Goal: Transaction & Acquisition: Download file/media

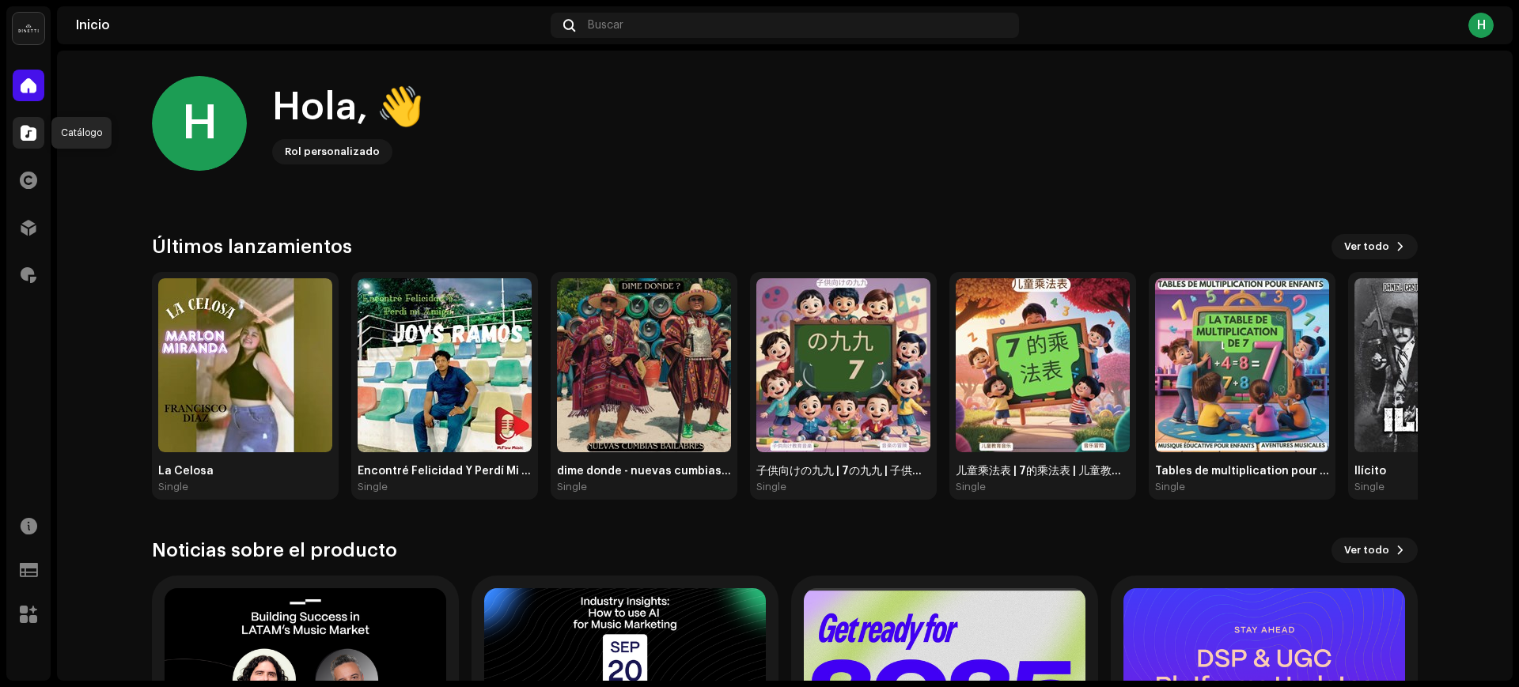
click at [36, 138] on div at bounding box center [29, 133] width 32 height 32
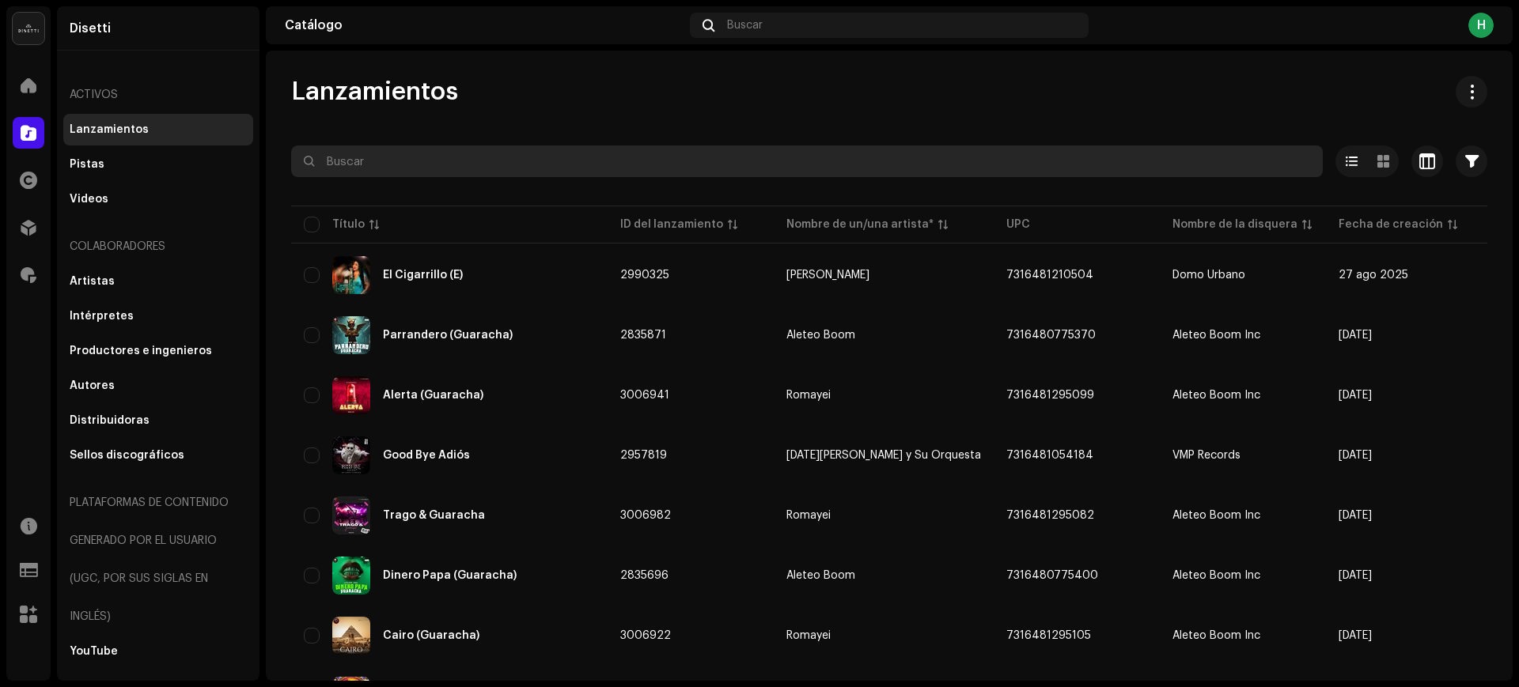
click at [585, 164] on input "text" at bounding box center [807, 162] width 1032 height 32
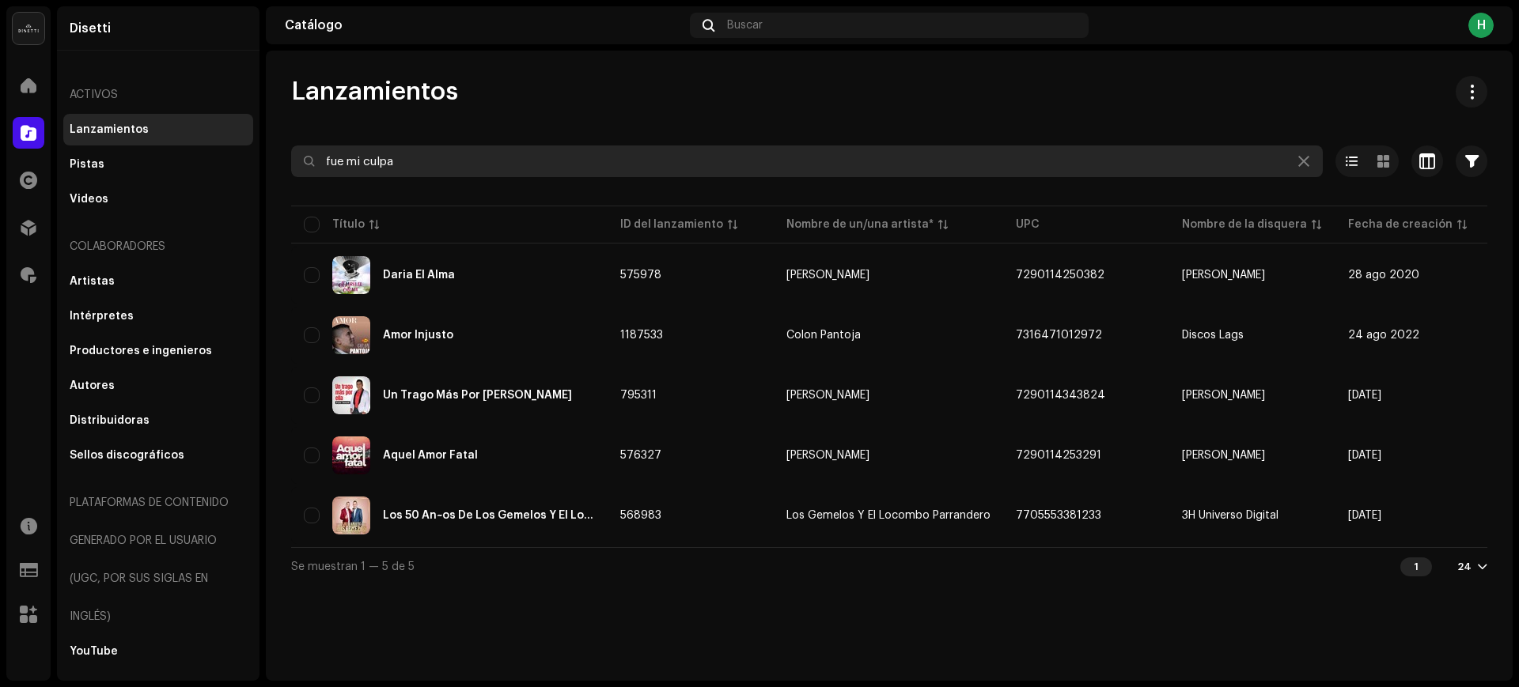
type input "fue mi culpa"
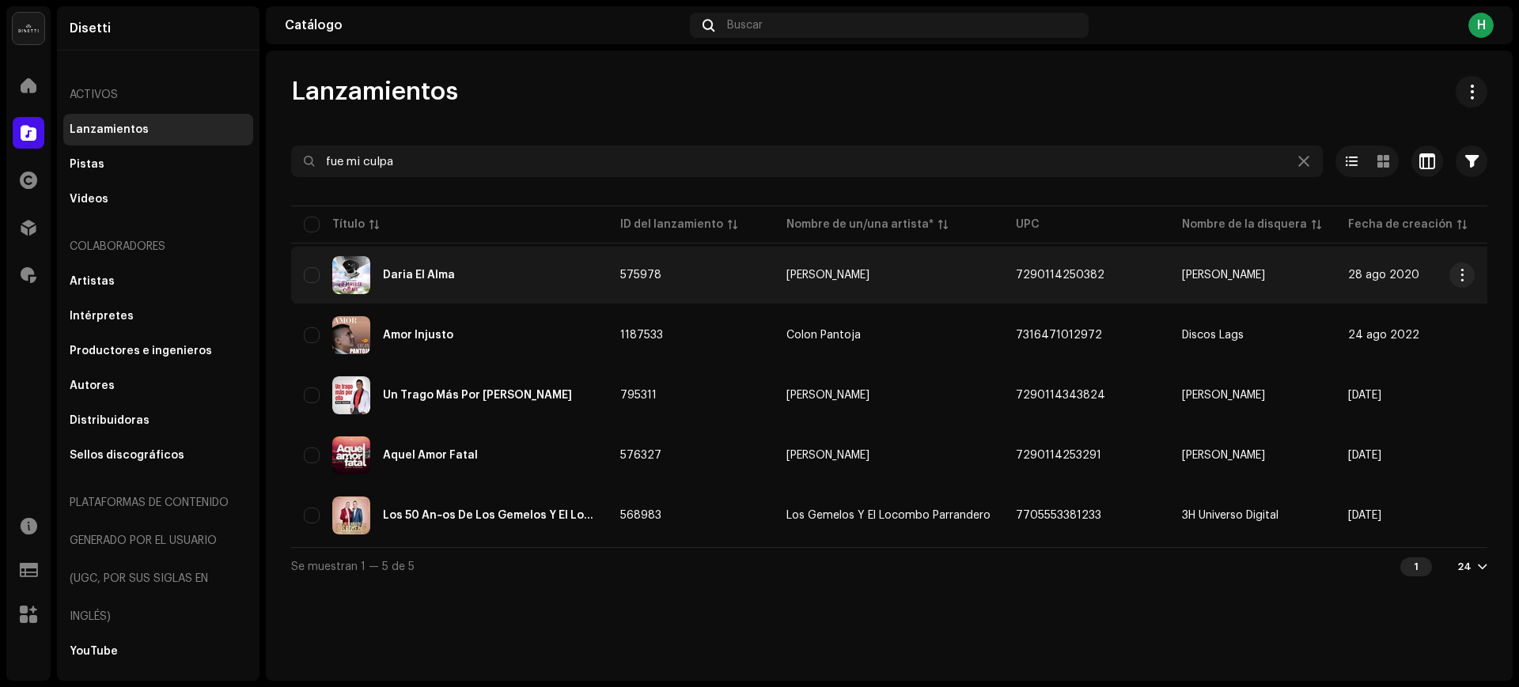
click at [544, 274] on div "Daria El Alma" at bounding box center [449, 275] width 291 height 38
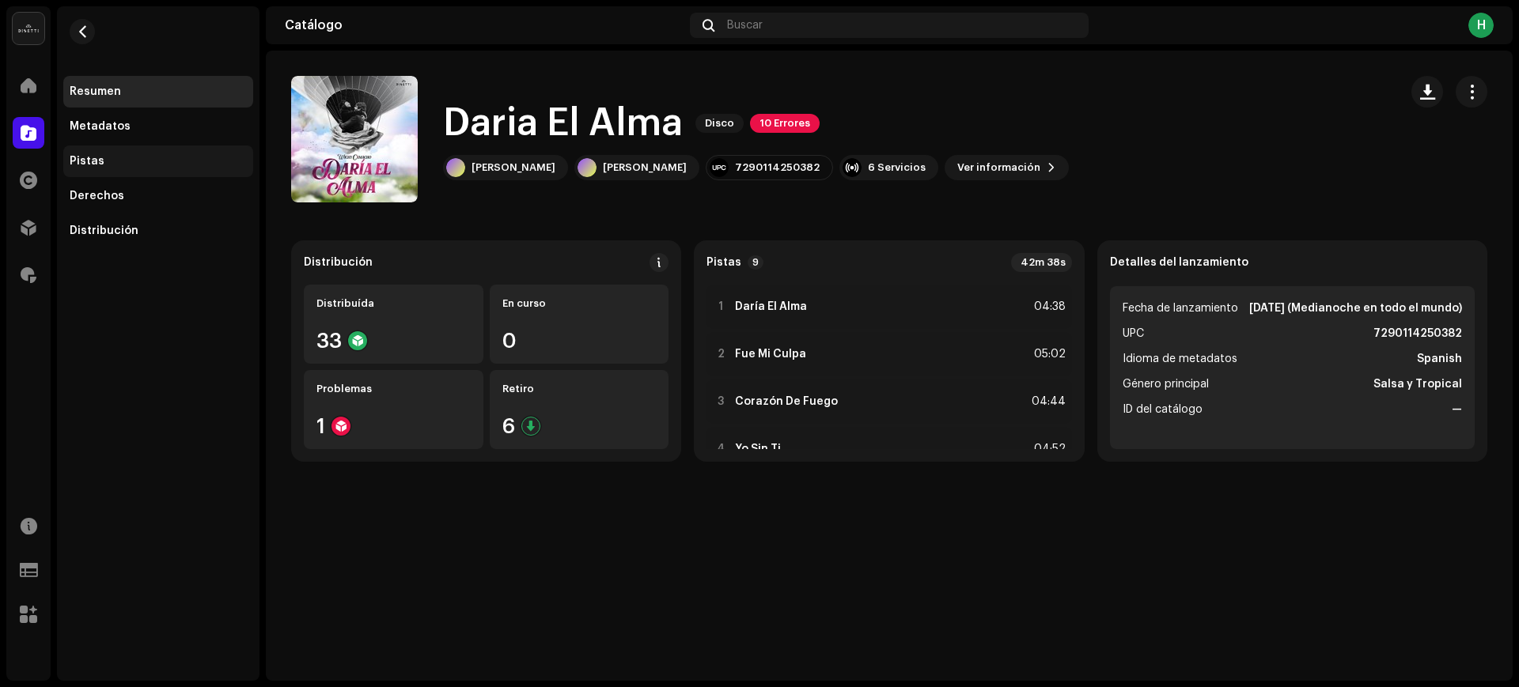
click at [97, 164] on div "Pistas" at bounding box center [87, 161] width 35 height 13
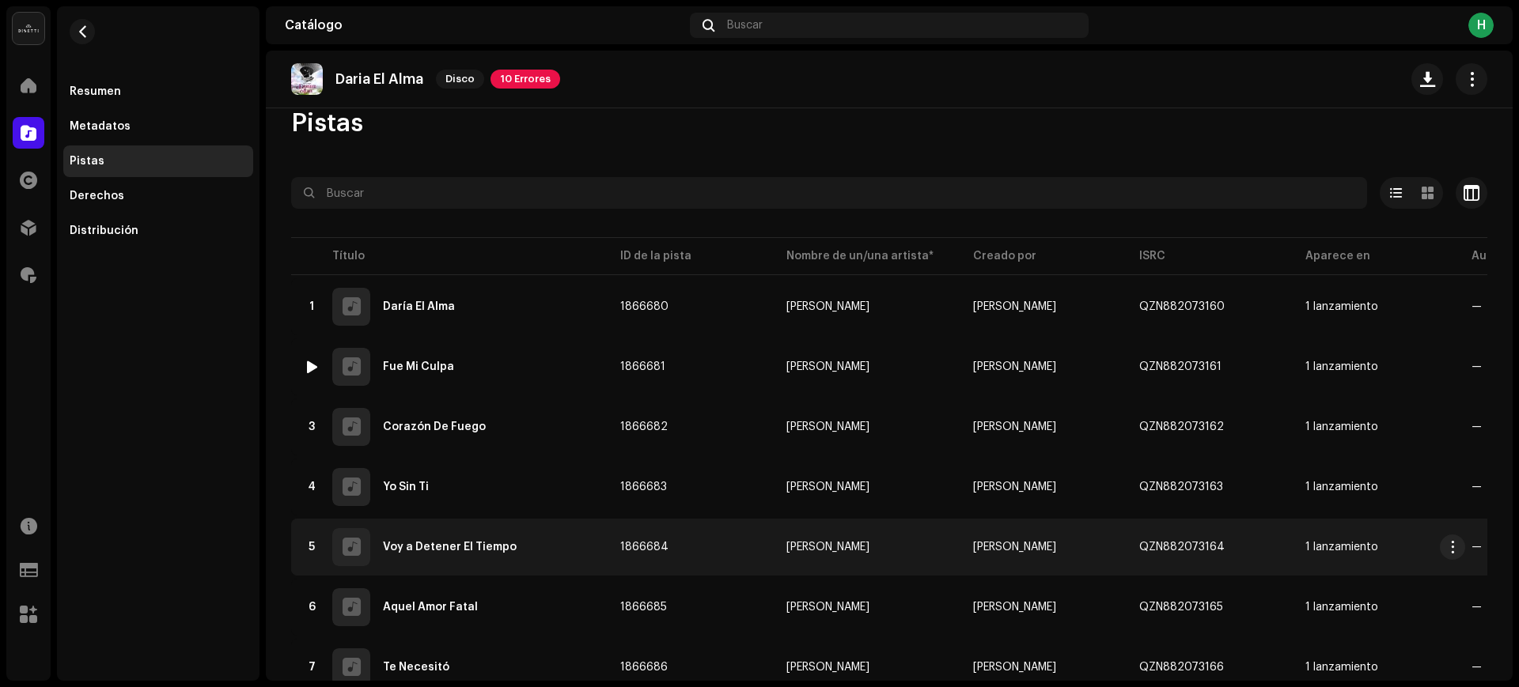
scroll to position [15, 0]
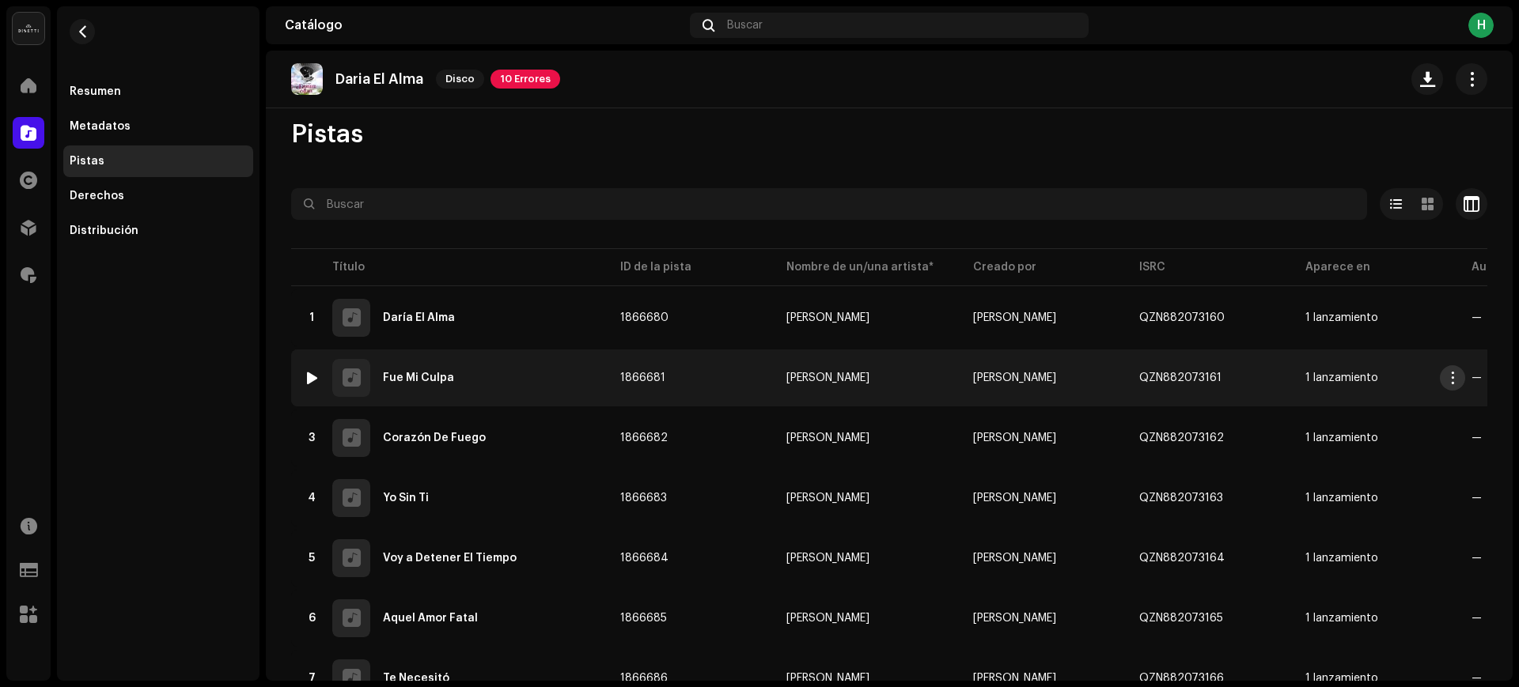
click at [1453, 373] on span "button" at bounding box center [1453, 378] width 12 height 13
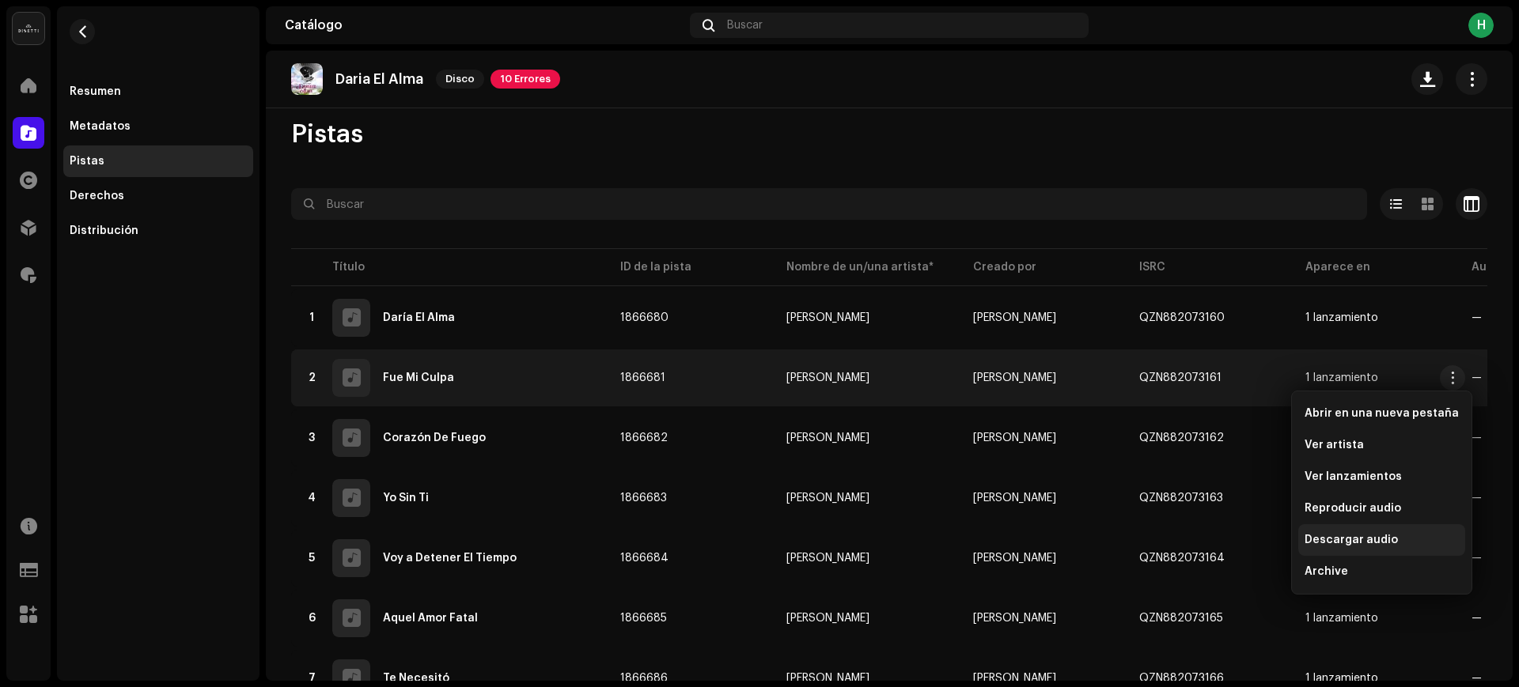
click at [1338, 542] on span "Descargar audio" at bounding box center [1351, 540] width 93 height 13
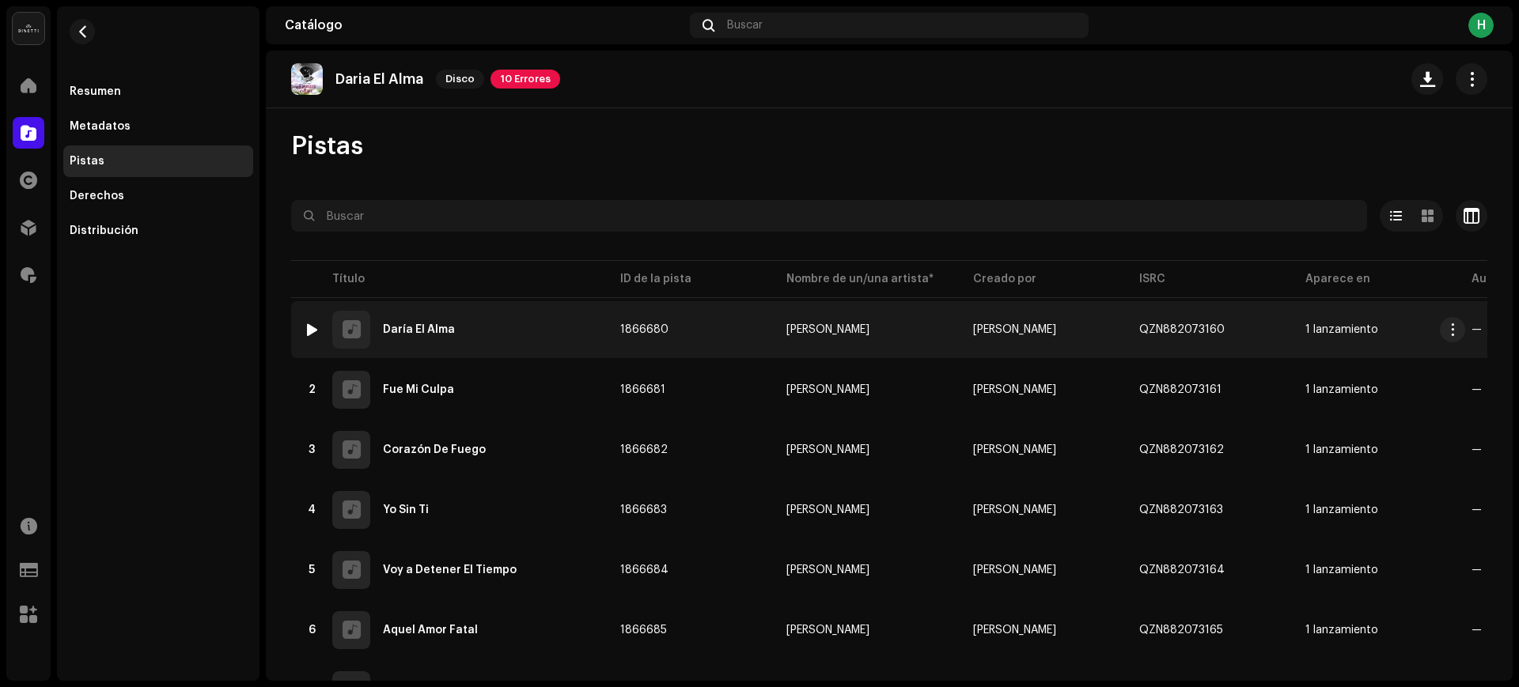
scroll to position [0, 0]
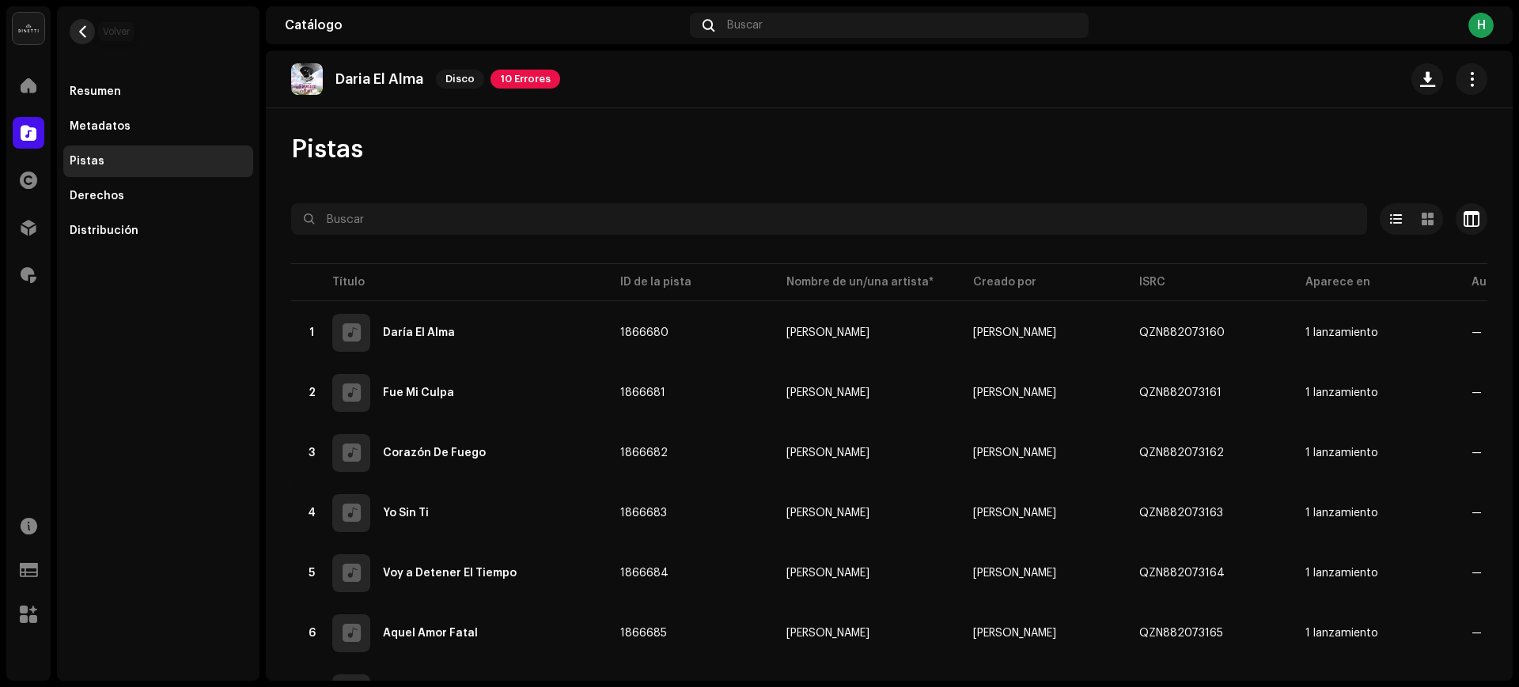
click at [77, 28] on span "button" at bounding box center [83, 31] width 12 height 13
